Goal: Find specific page/section: Find specific page/section

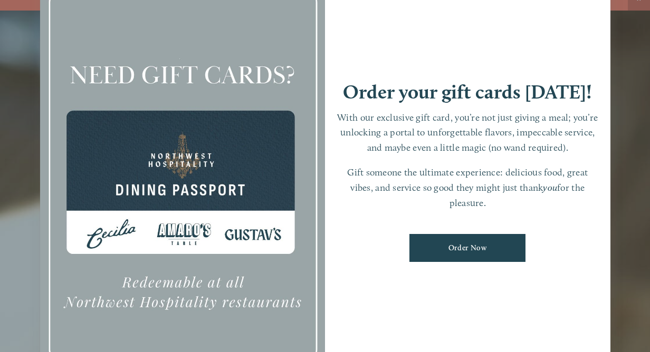
scroll to position [22, 0]
click at [626, 123] on div at bounding box center [325, 176] width 650 height 352
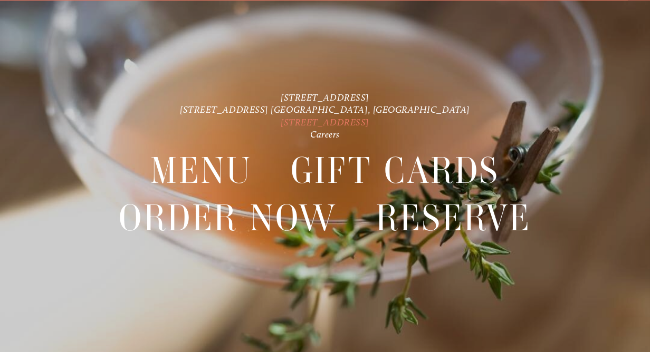
click at [281, 123] on link "[STREET_ADDRESS]" at bounding box center [325, 122] width 89 height 11
drag, startPoint x: 222, startPoint y: 122, endPoint x: 440, endPoint y: 122, distance: 218.4
click at [440, 122] on p "[STREET_ADDRESS] [STREET_ADDRESS] [GEOGRAPHIC_DATA], [GEOGRAPHIC_DATA] [STREET_…" at bounding box center [325, 116] width 468 height 50
copy link "[STREET_ADDRESS]"
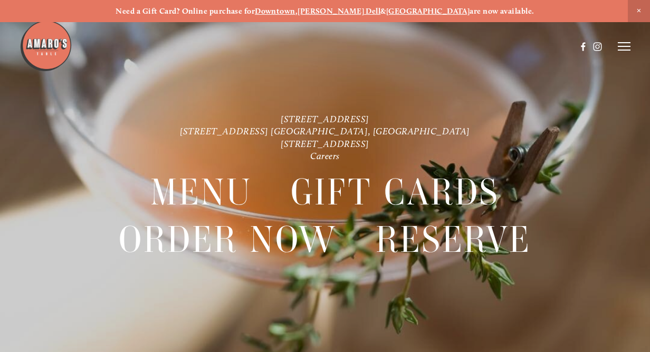
click at [622, 46] on line at bounding box center [624, 46] width 13 height 0
drag, startPoint x: 243, startPoint y: 120, endPoint x: 427, endPoint y: 114, distance: 184.2
click at [427, 114] on p "1220 Main St. Ste. 100, Vancouver, WA 816 NE 98th Cir. Vancouver, WA 1300 Mt St…" at bounding box center [325, 138] width 468 height 50
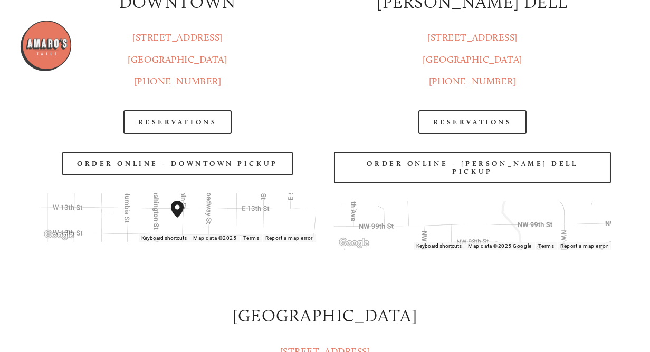
scroll to position [1055, 0]
